Goal: Task Accomplishment & Management: Manage account settings

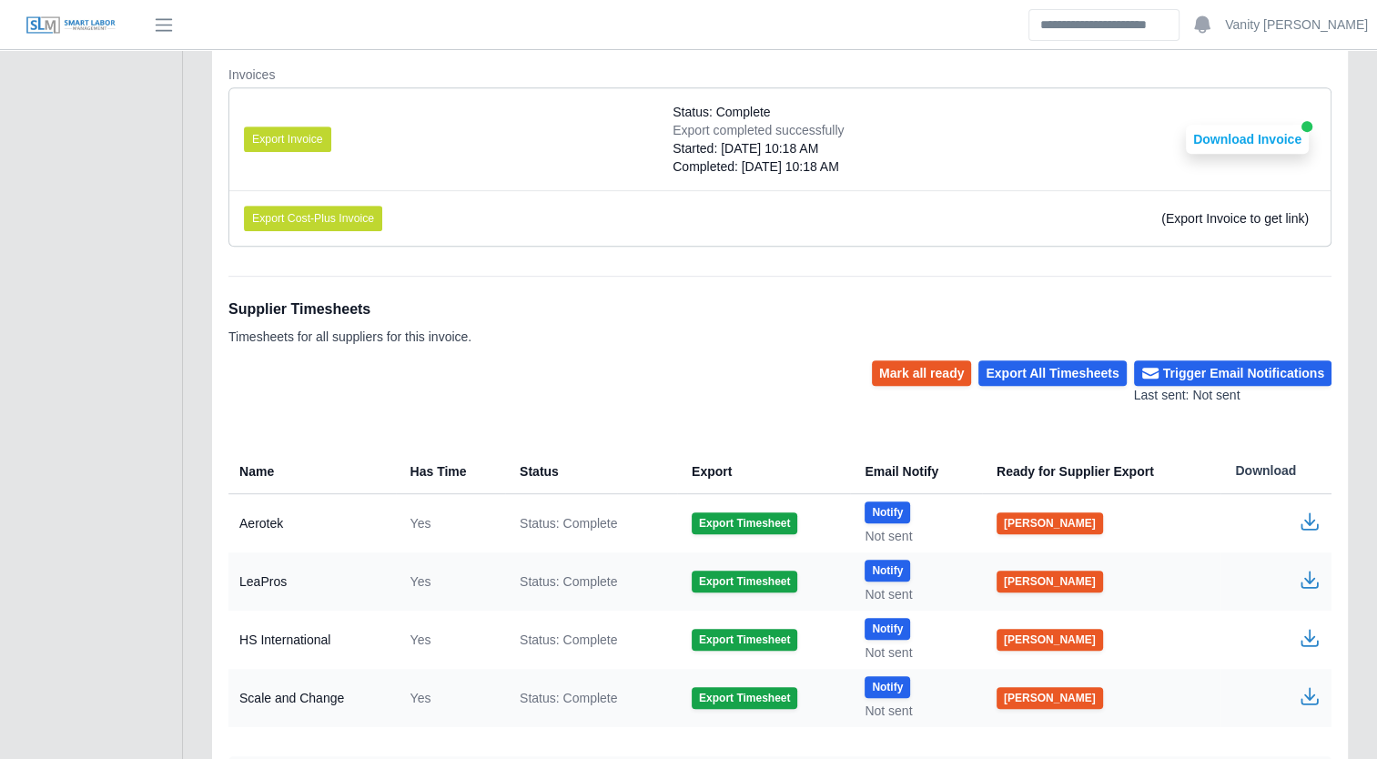
scroll to position [866, 0]
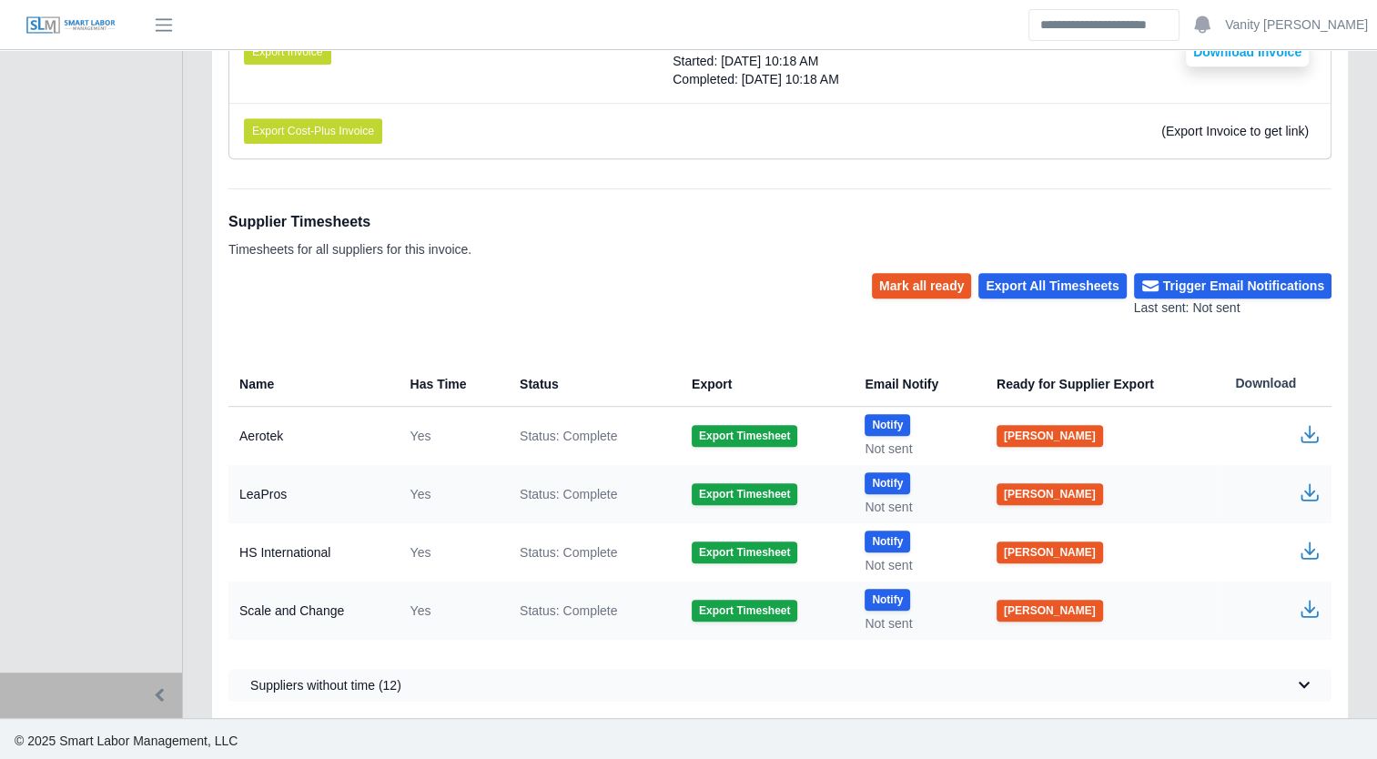
click at [1310, 483] on icon "button" at bounding box center [1309, 492] width 22 height 22
click at [1086, 284] on button "Export All Timesheets" at bounding box center [1051, 285] width 147 height 25
click at [1194, 278] on button "Trigger Email Notifications" at bounding box center [1232, 285] width 197 height 25
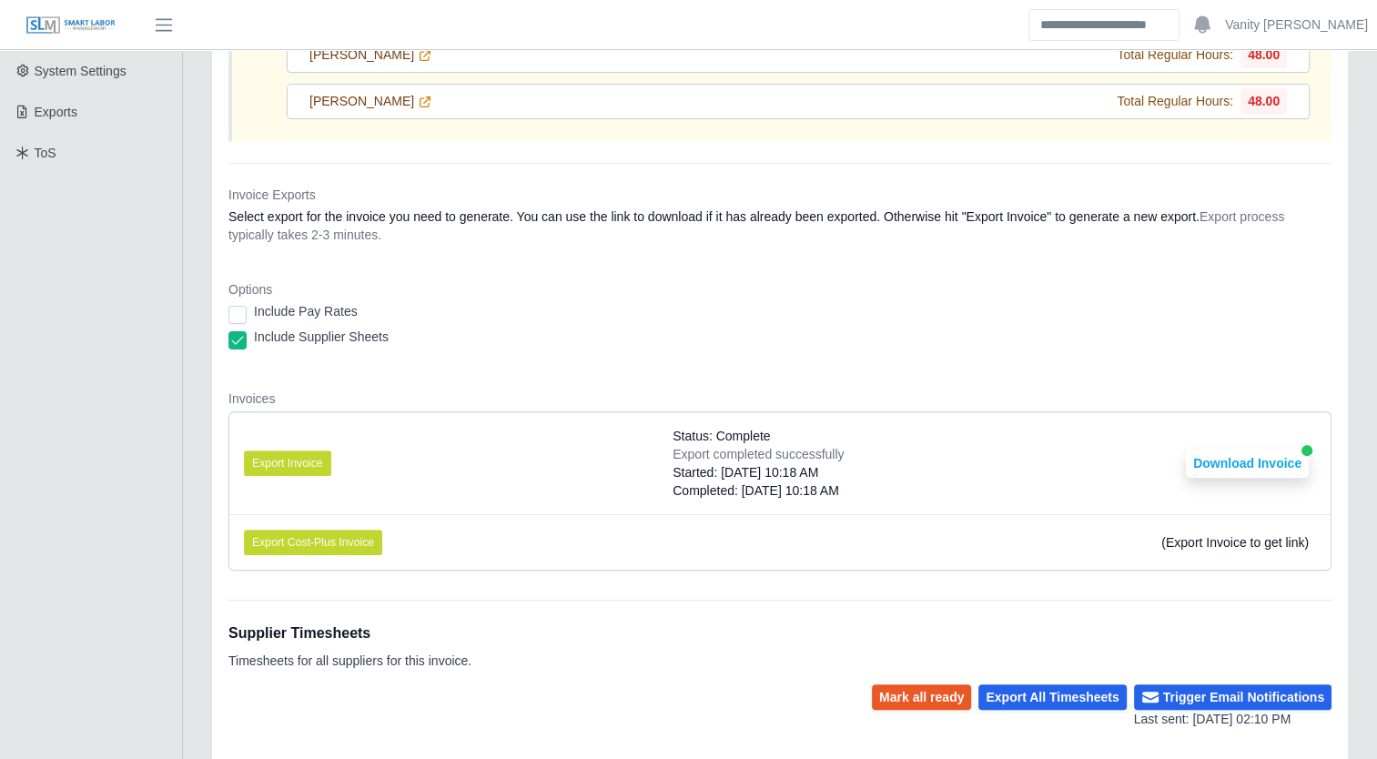
scroll to position [819, 0]
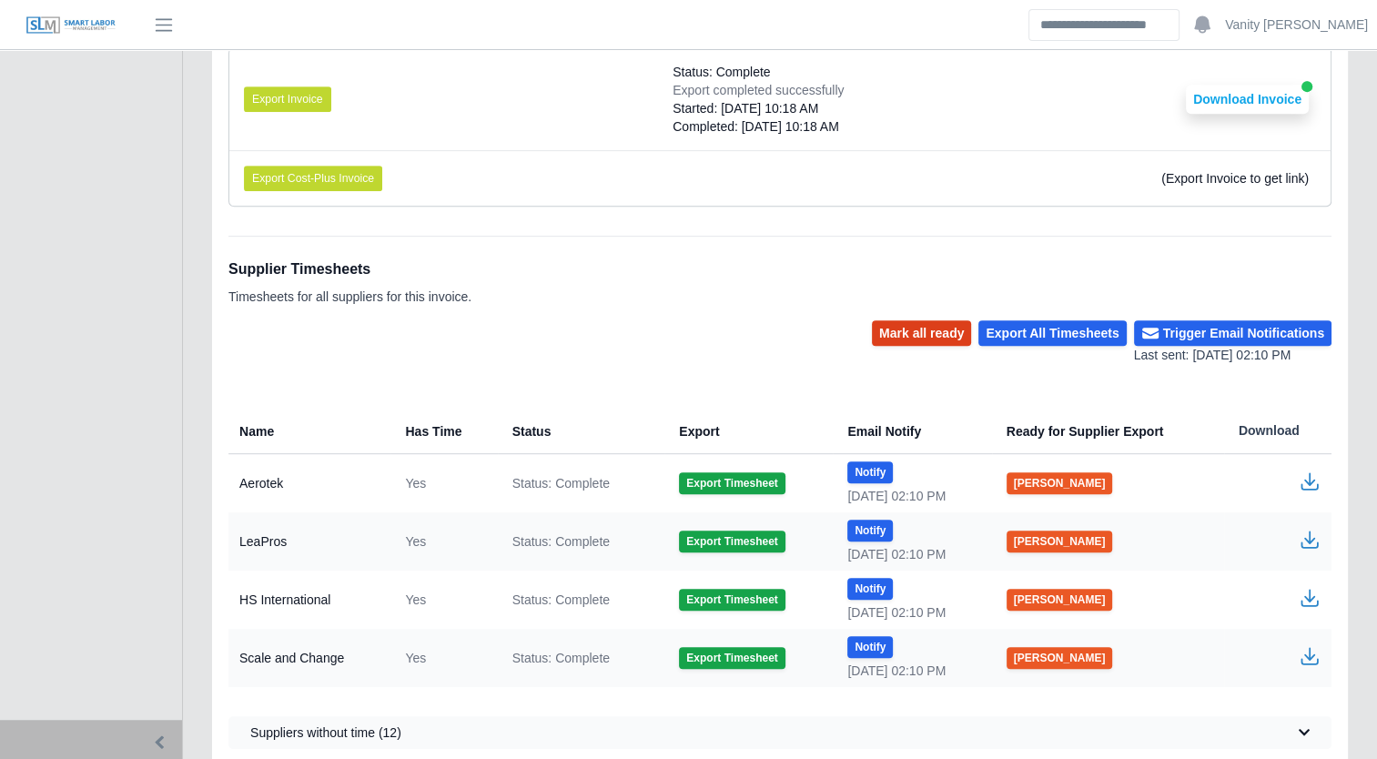
click at [949, 326] on button "Mark all ready" at bounding box center [921, 332] width 99 height 25
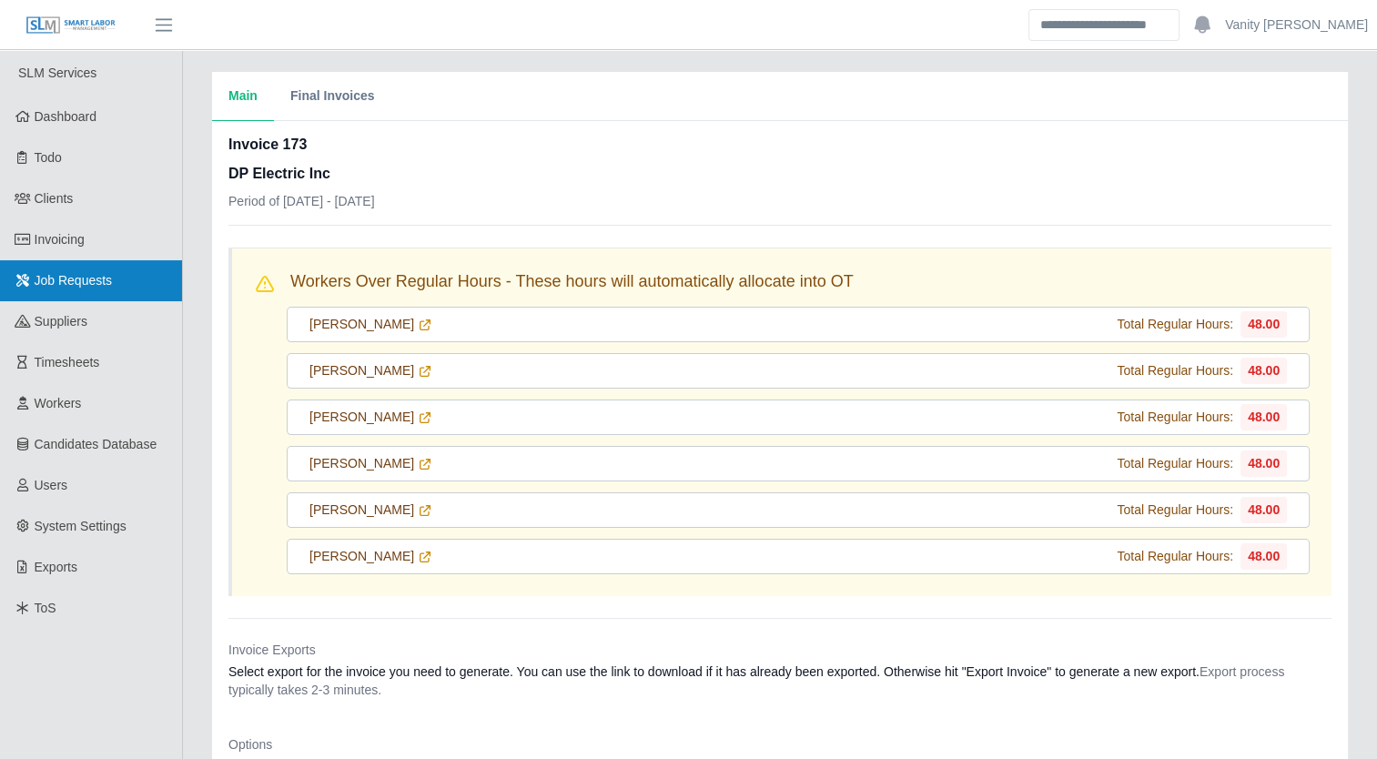
click at [65, 273] on span "Job Requests" at bounding box center [74, 280] width 78 height 15
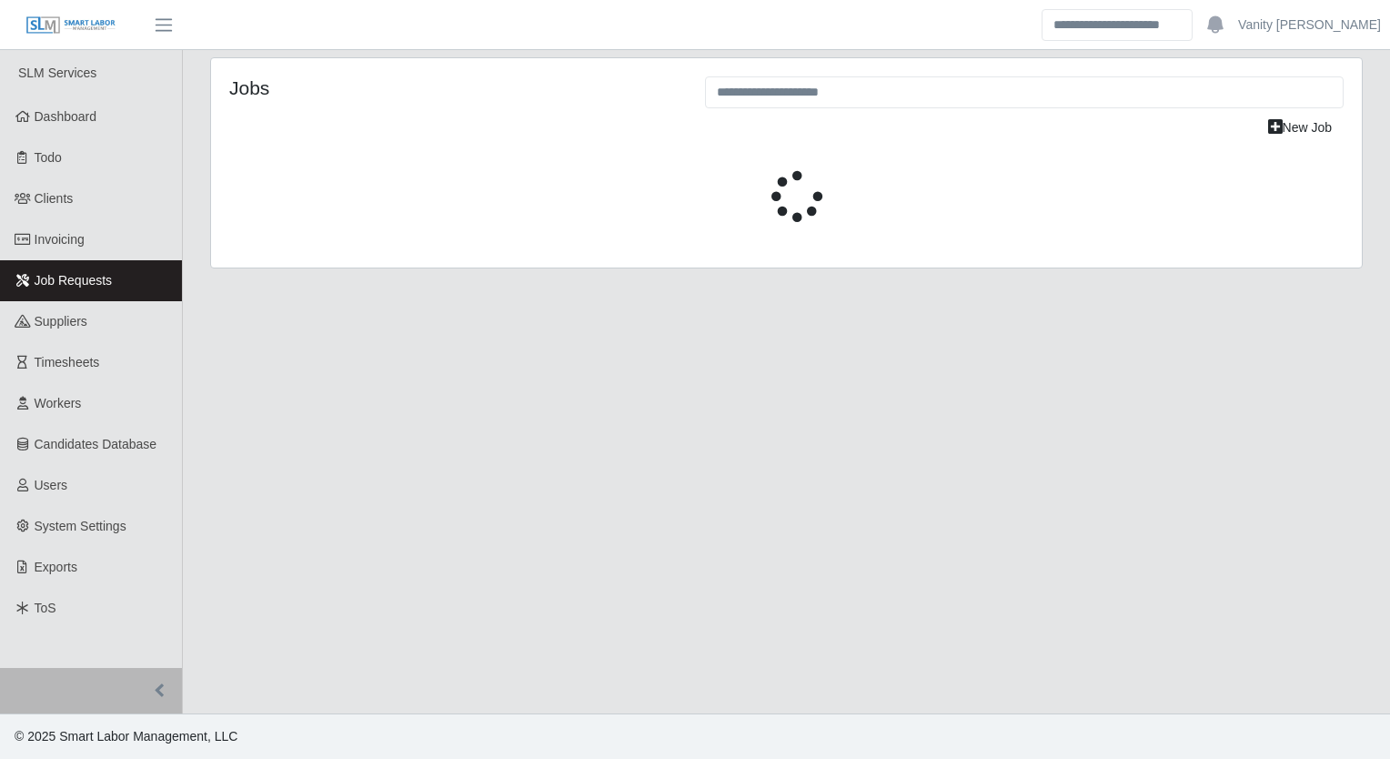
select select "****"
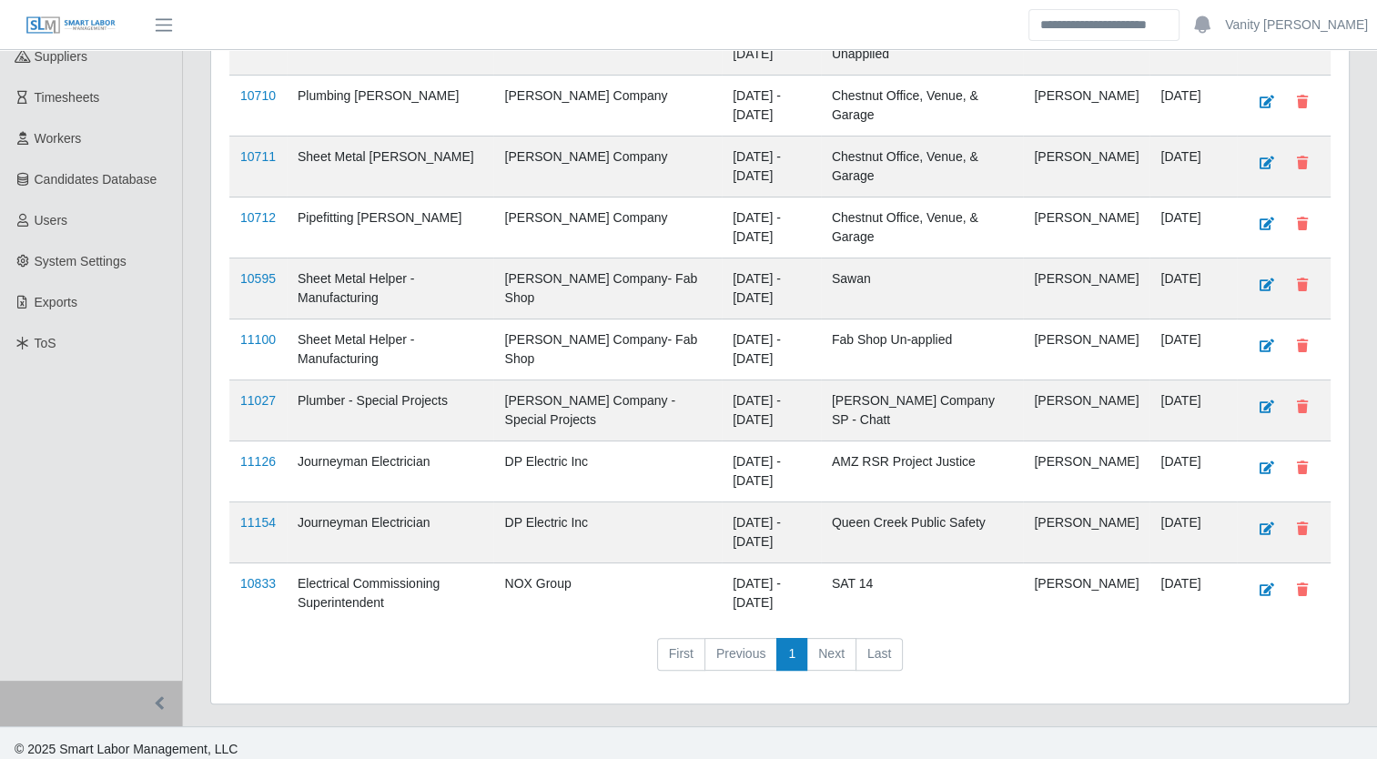
scroll to position [273, 0]
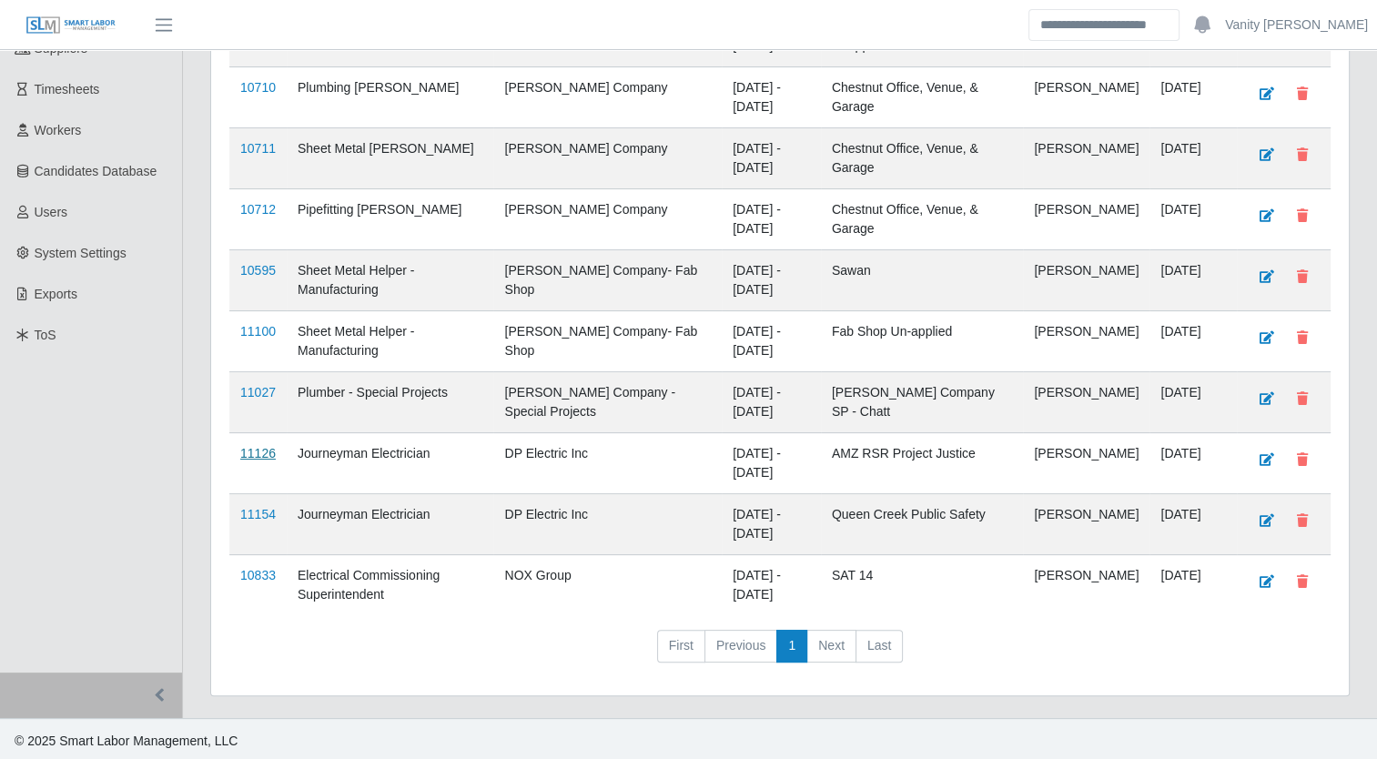
click at [263, 450] on link "11126" at bounding box center [257, 453] width 35 height 15
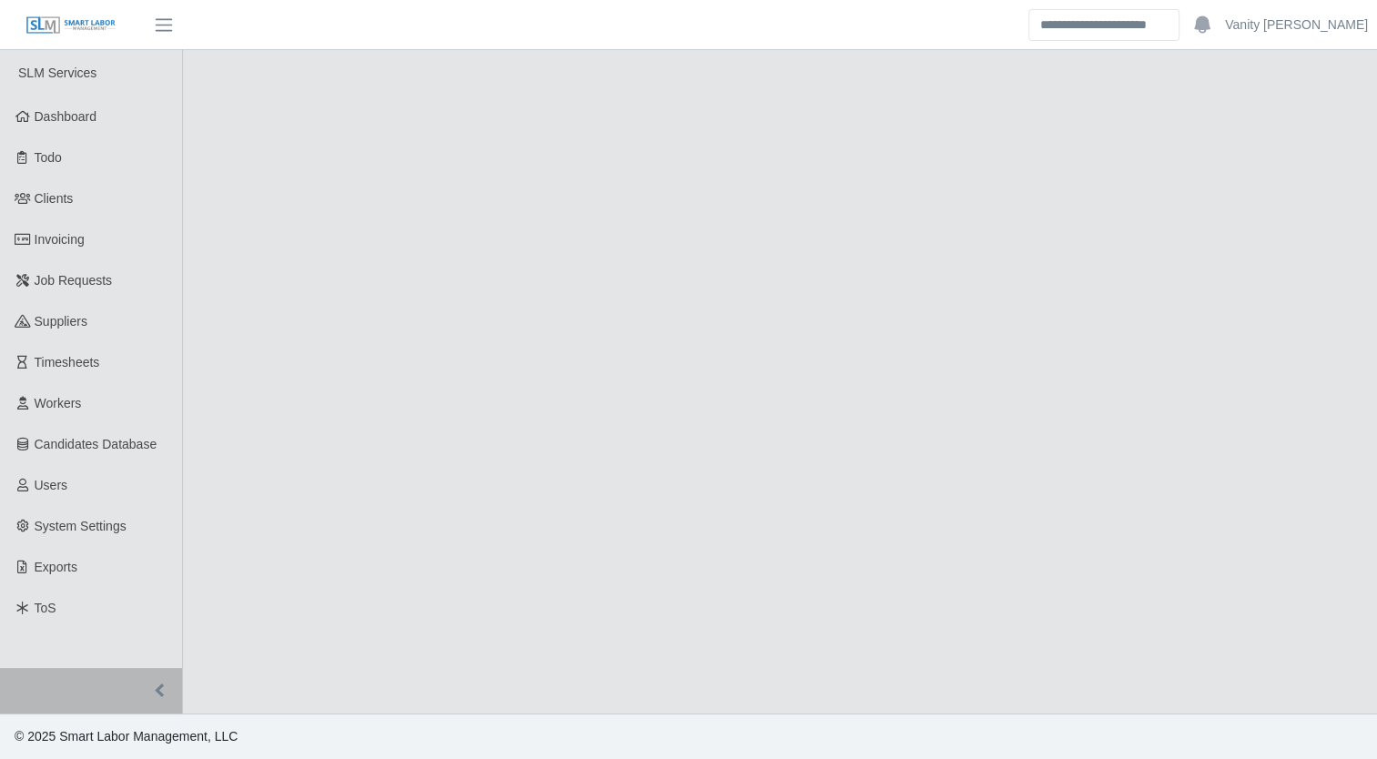
select select "****"
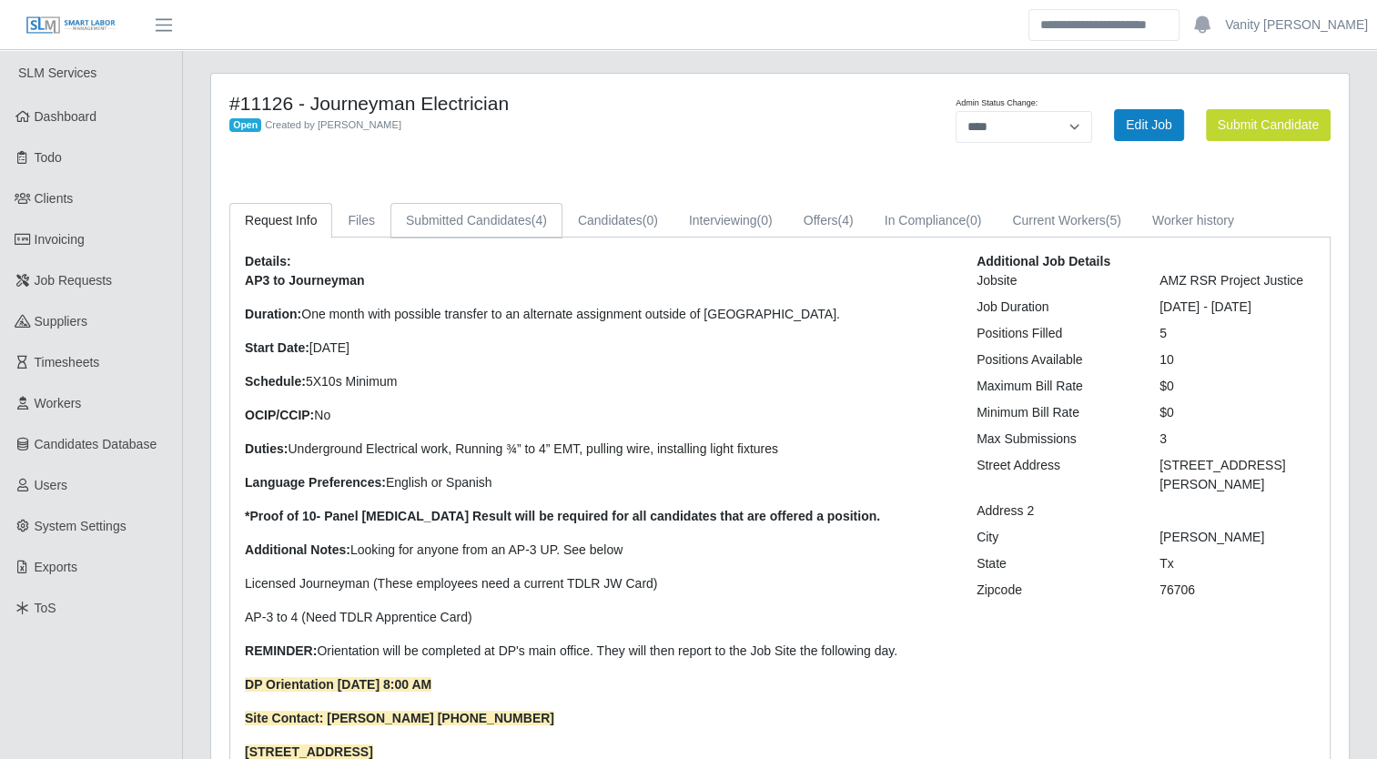
click at [417, 208] on link "Submitted Candidates (4)" at bounding box center [476, 220] width 172 height 35
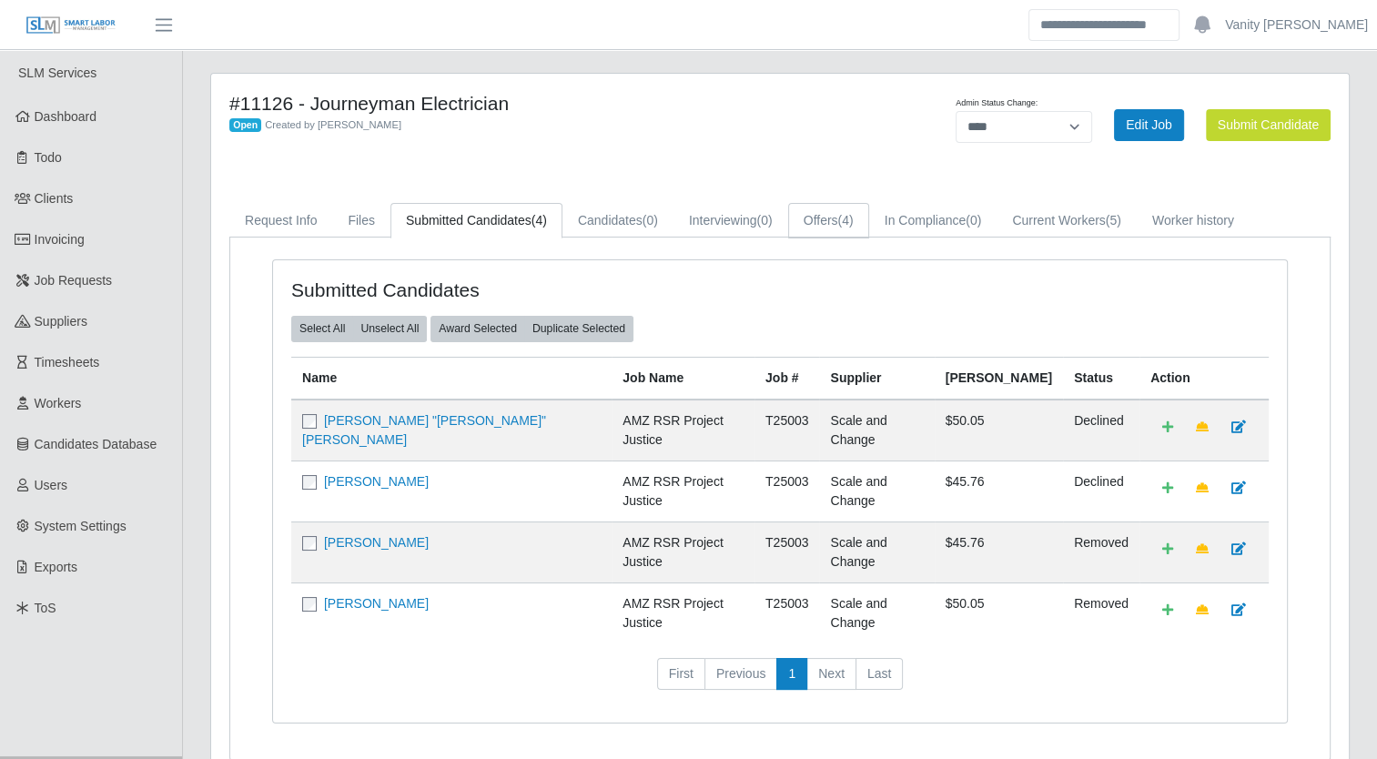
click at [805, 209] on link "Offers (4)" at bounding box center [828, 220] width 81 height 35
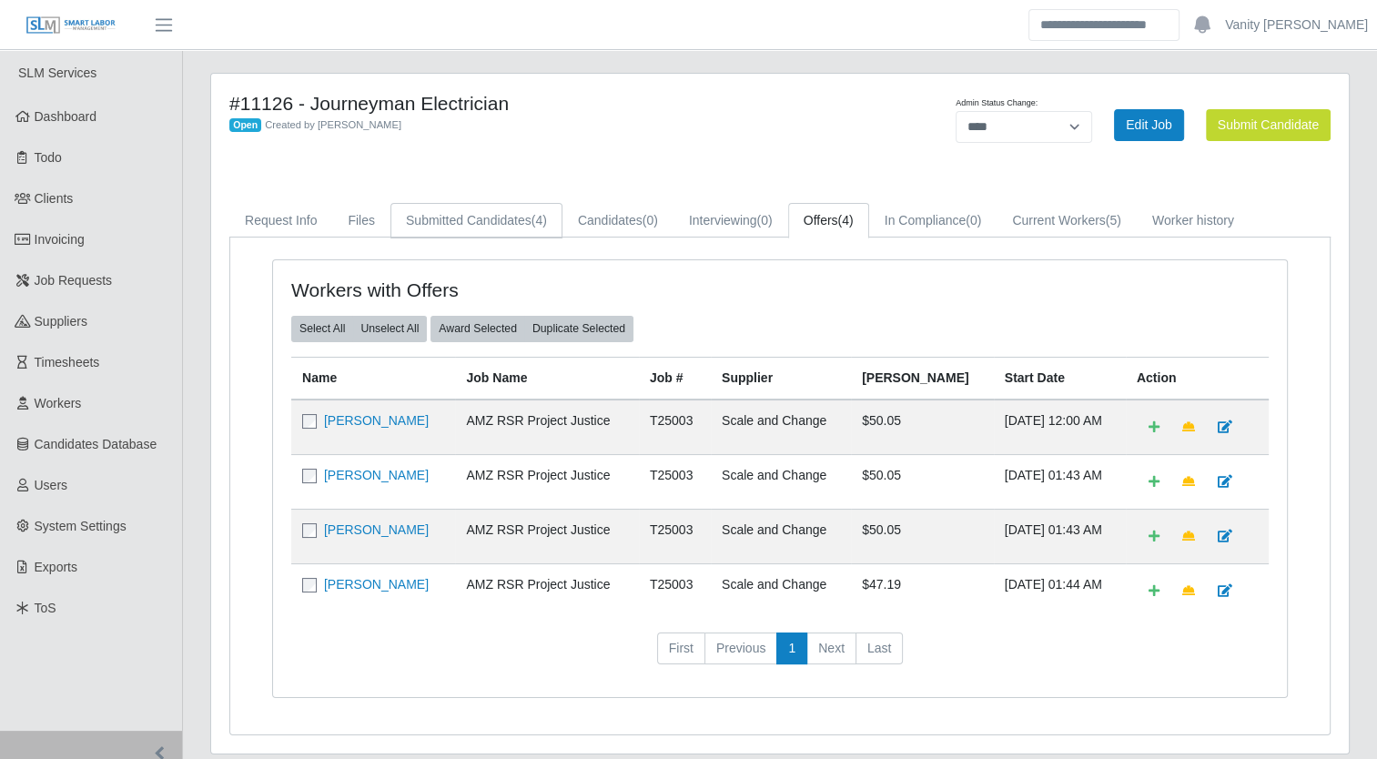
click at [459, 227] on link "Submitted Candidates (4)" at bounding box center [476, 220] width 172 height 35
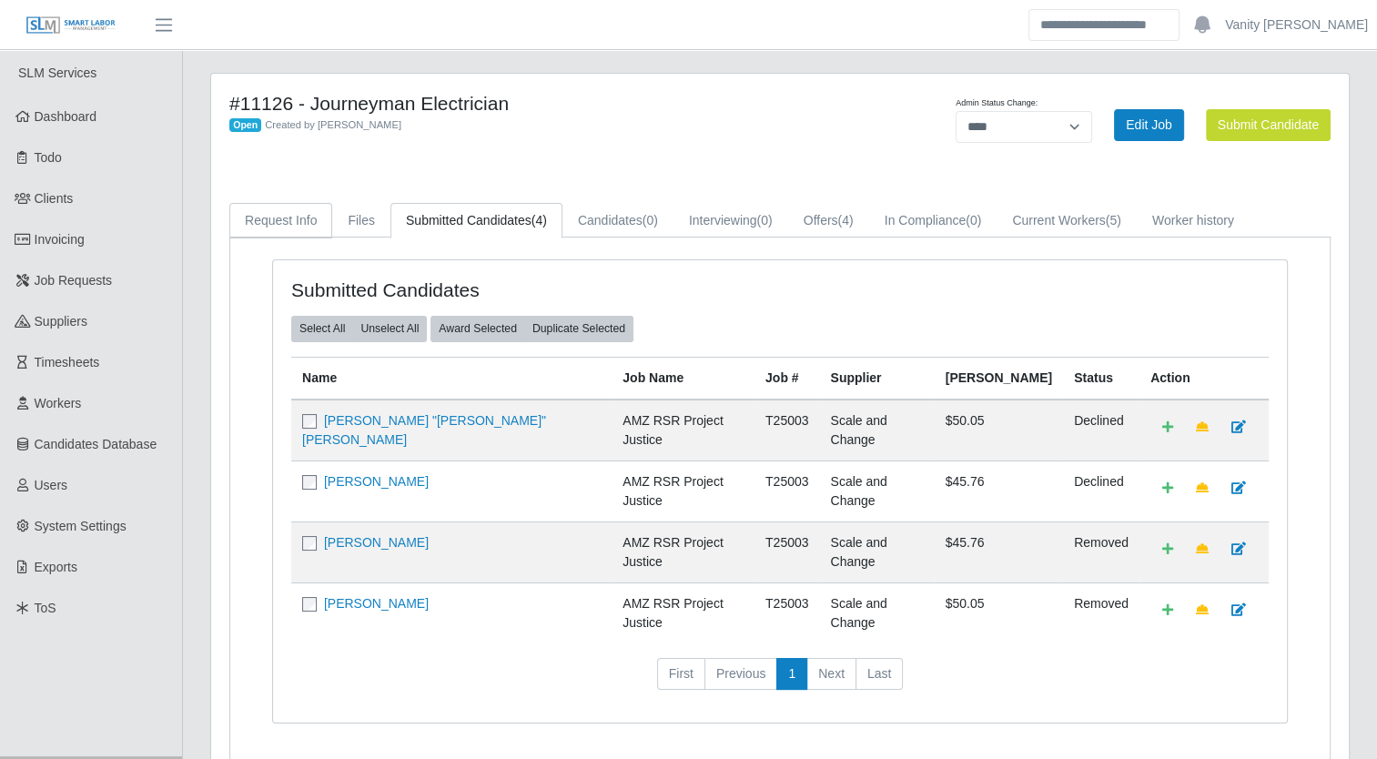
click at [287, 206] on link "Request Info" at bounding box center [280, 220] width 103 height 35
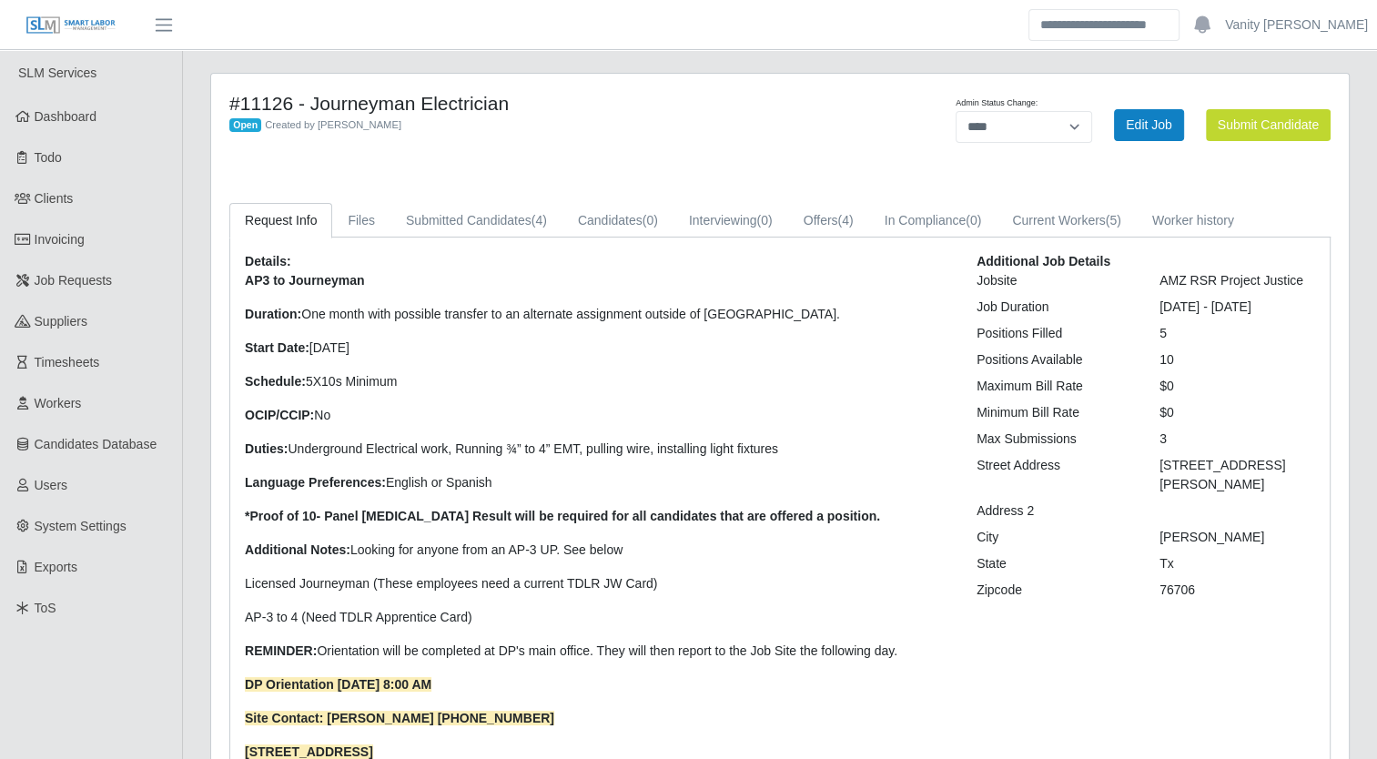
click at [662, 333] on p "AP3 to Journeyman Duration: One month with possible transfer to an alternate as…" at bounding box center [597, 550] width 704 height 558
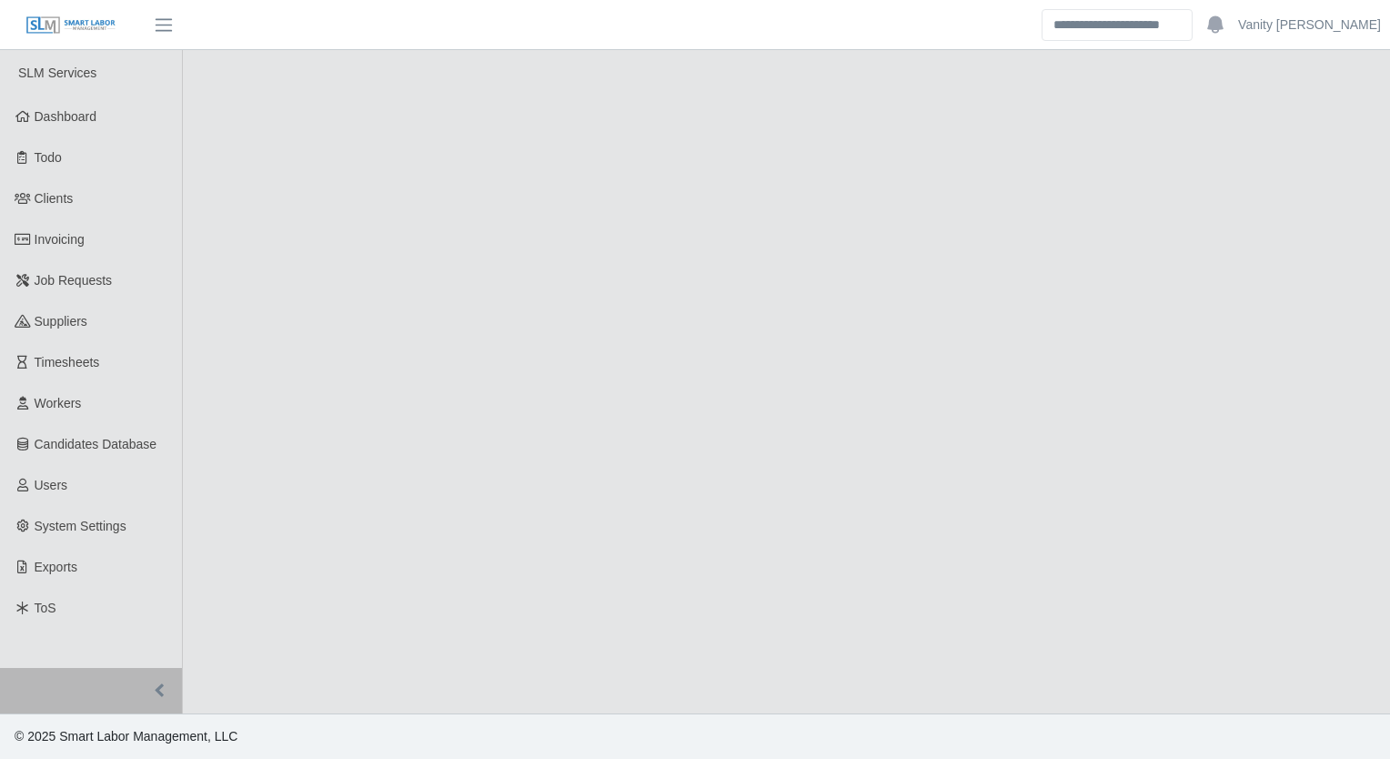
select select "****"
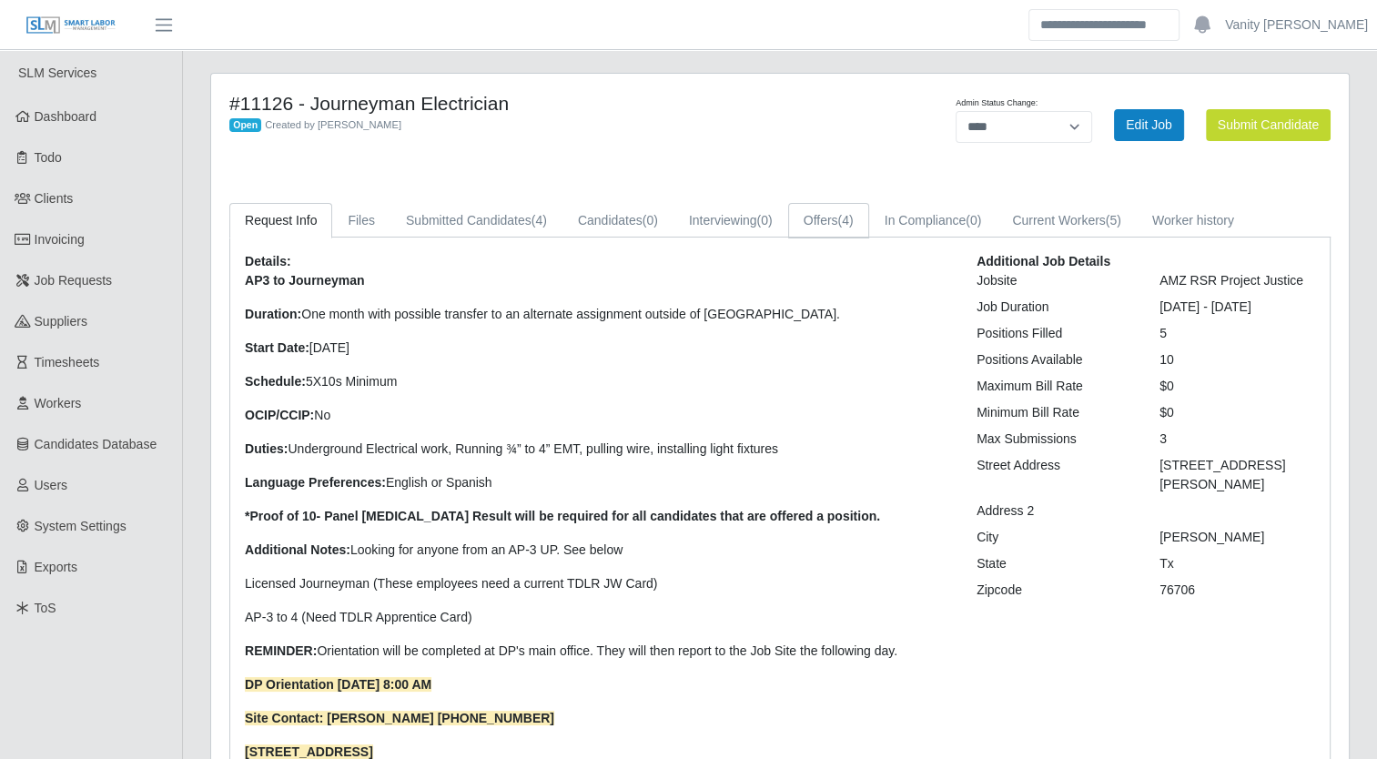
click at [827, 217] on link "Offers (4)" at bounding box center [828, 220] width 81 height 35
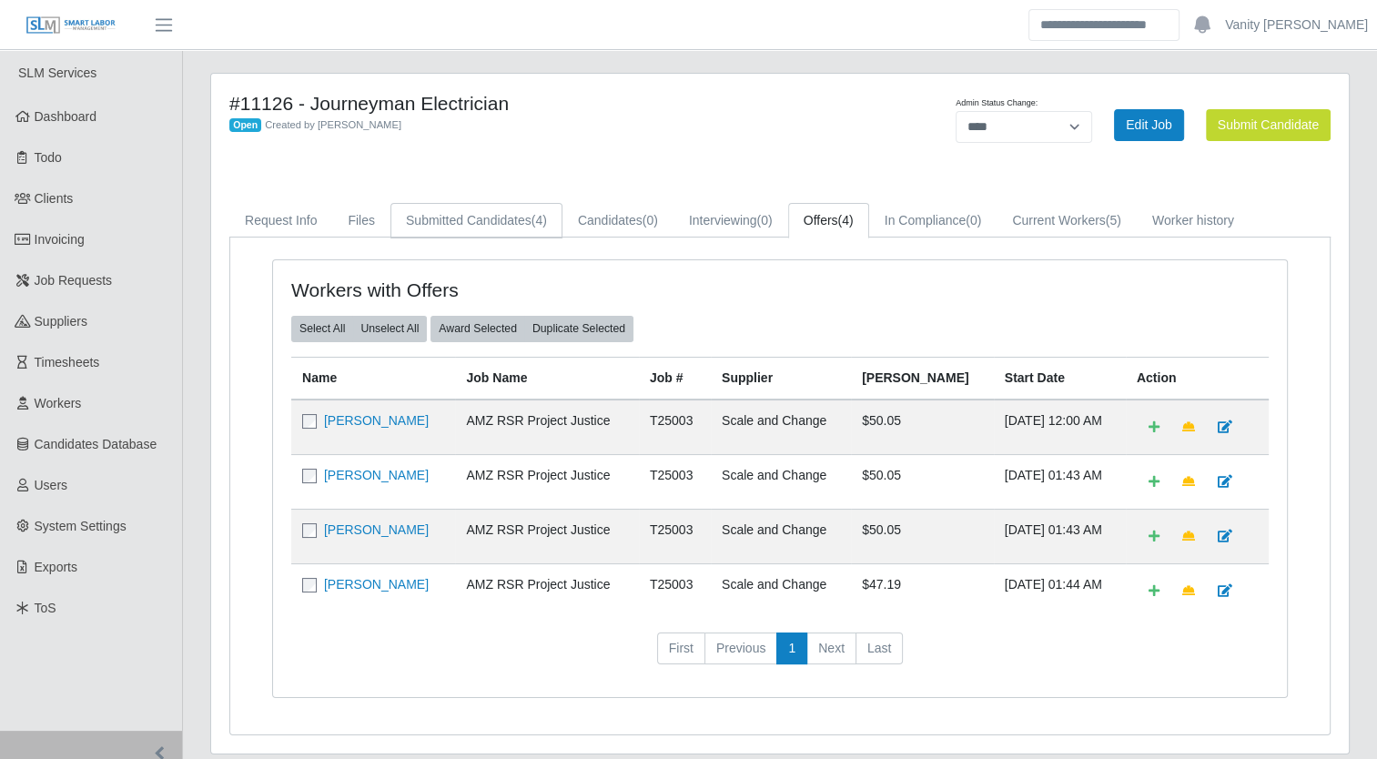
click at [490, 229] on link "Submitted Candidates (4)" at bounding box center [476, 220] width 172 height 35
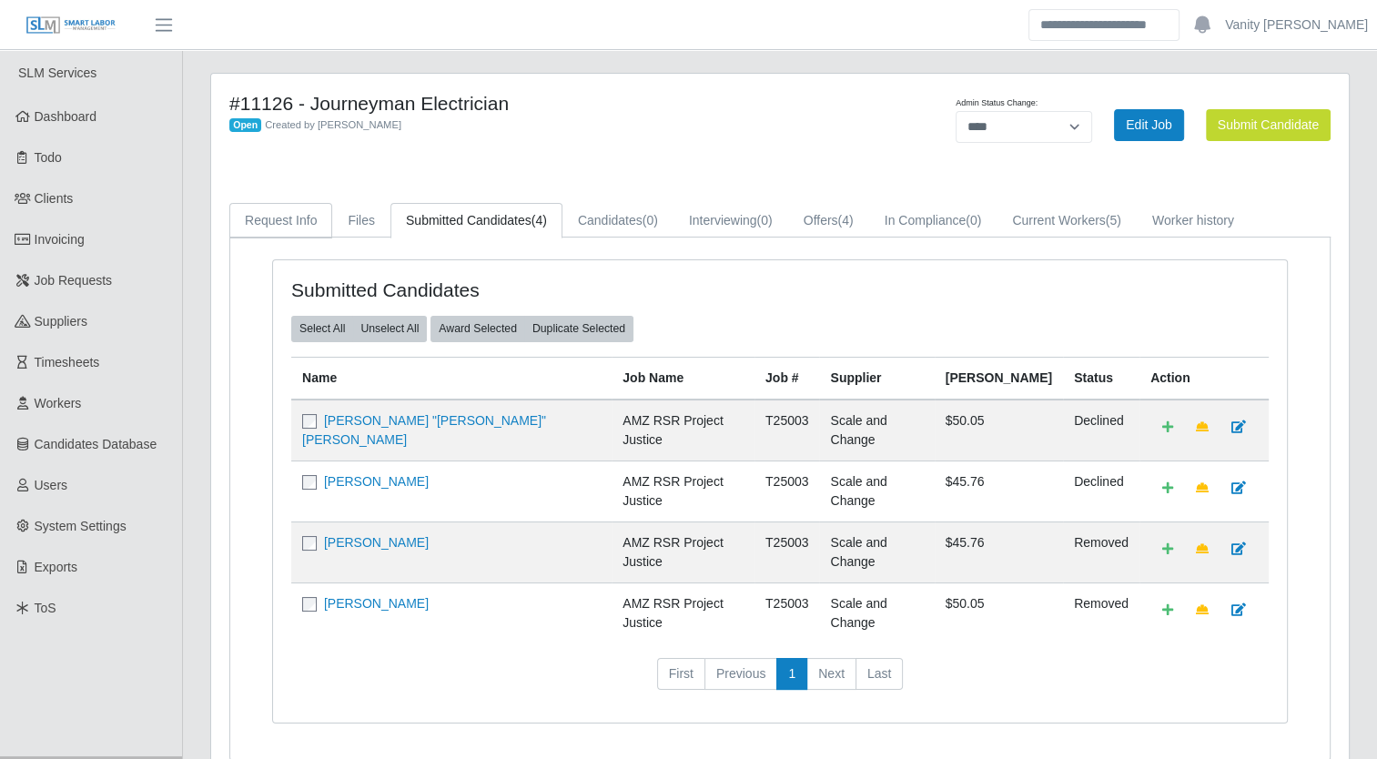
click at [311, 223] on link "Request Info" at bounding box center [280, 220] width 103 height 35
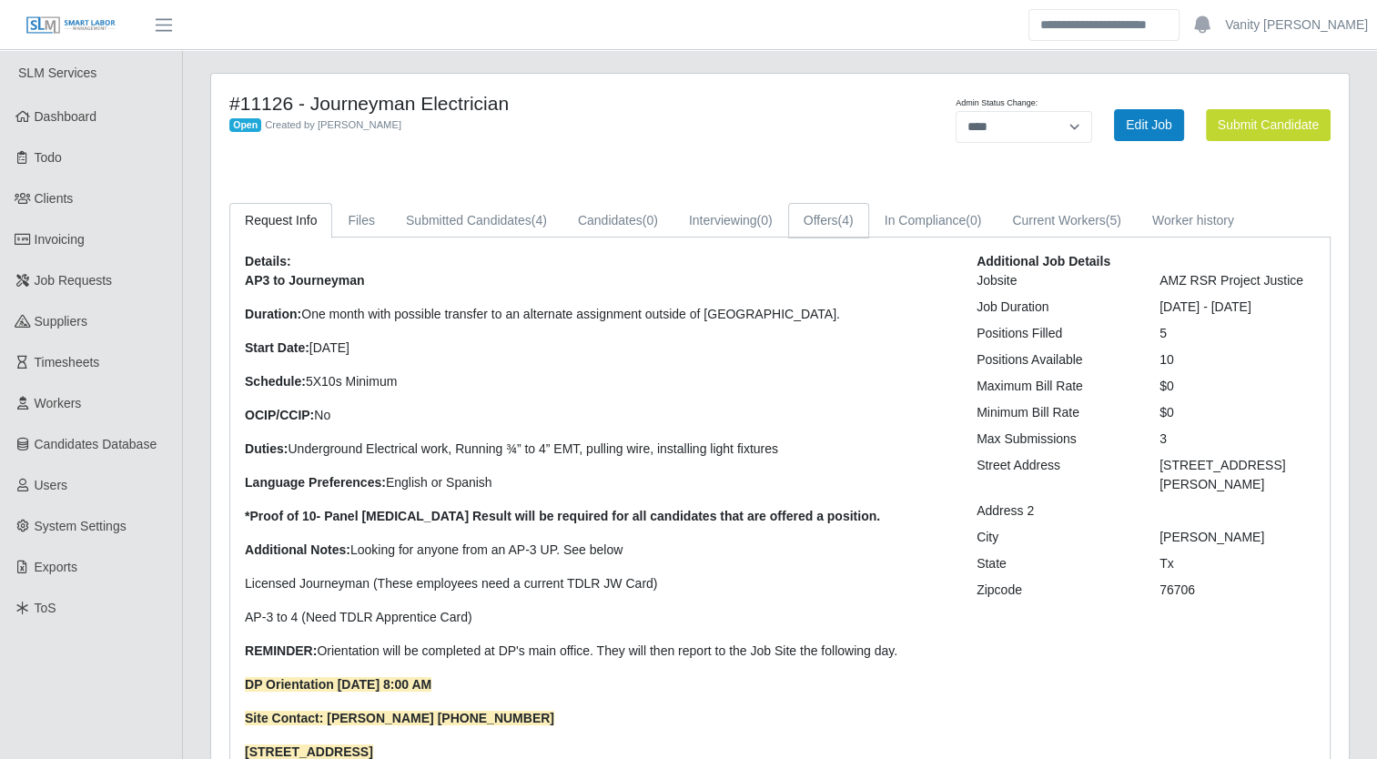
click at [830, 219] on link "Offers (4)" at bounding box center [828, 220] width 81 height 35
